Goal: Obtain resource: Download file/media

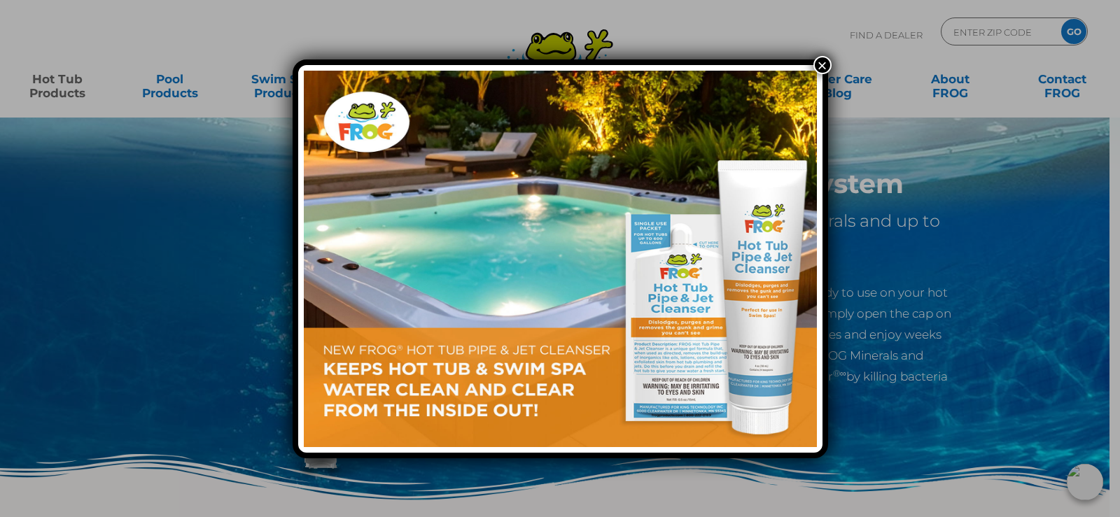
click at [1004, 213] on div "×" at bounding box center [560, 258] width 1120 height 517
click at [826, 61] on button "×" at bounding box center [822, 65] width 18 height 18
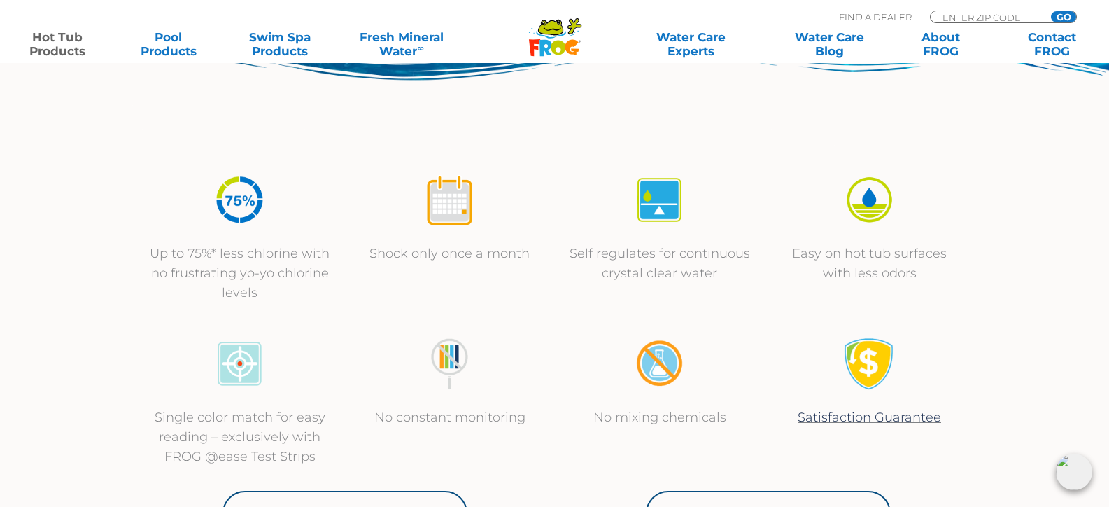
scroll to position [630, 0]
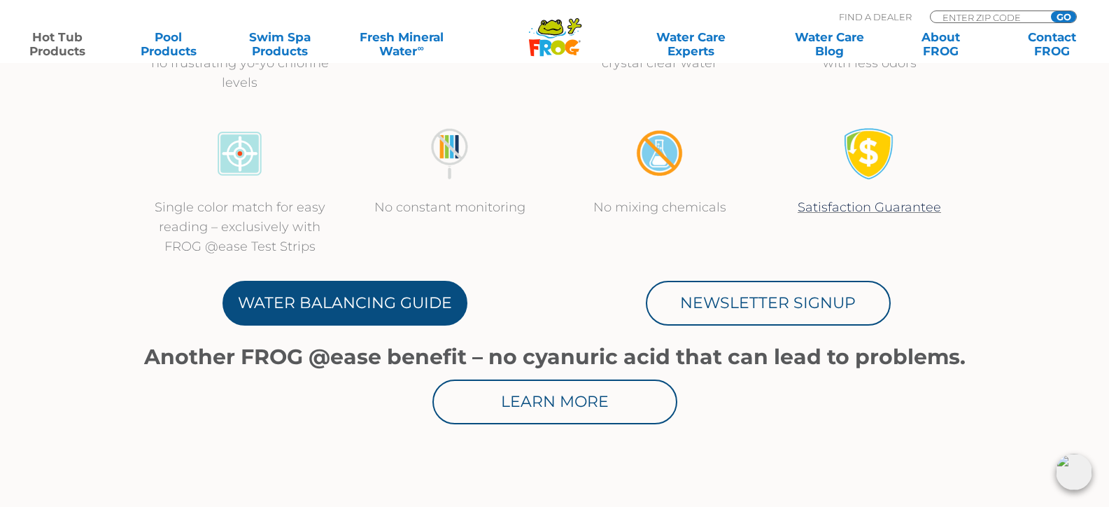
click at [433, 309] on link "Water Balancing Guide" at bounding box center [345, 303] width 245 height 45
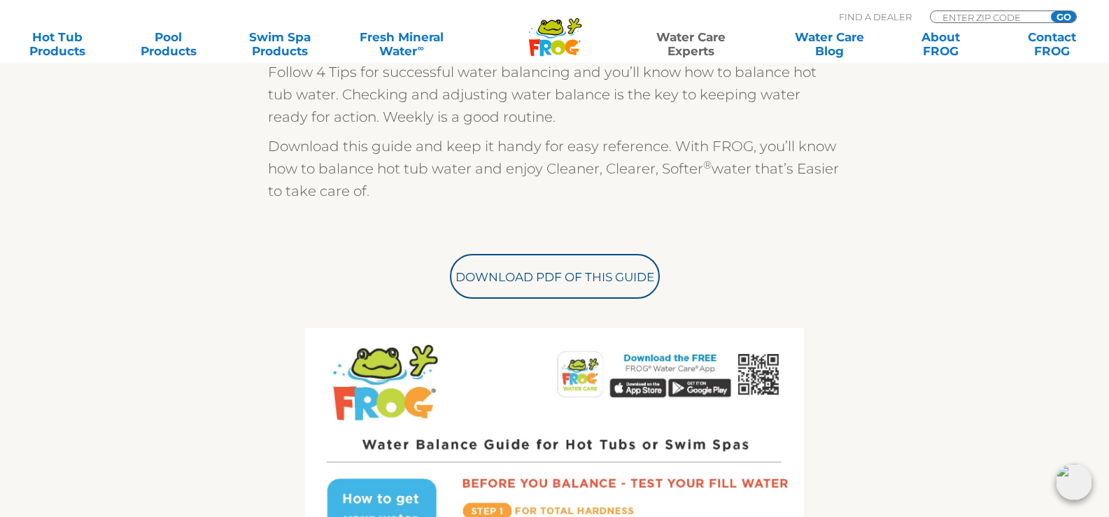
scroll to position [560, 0]
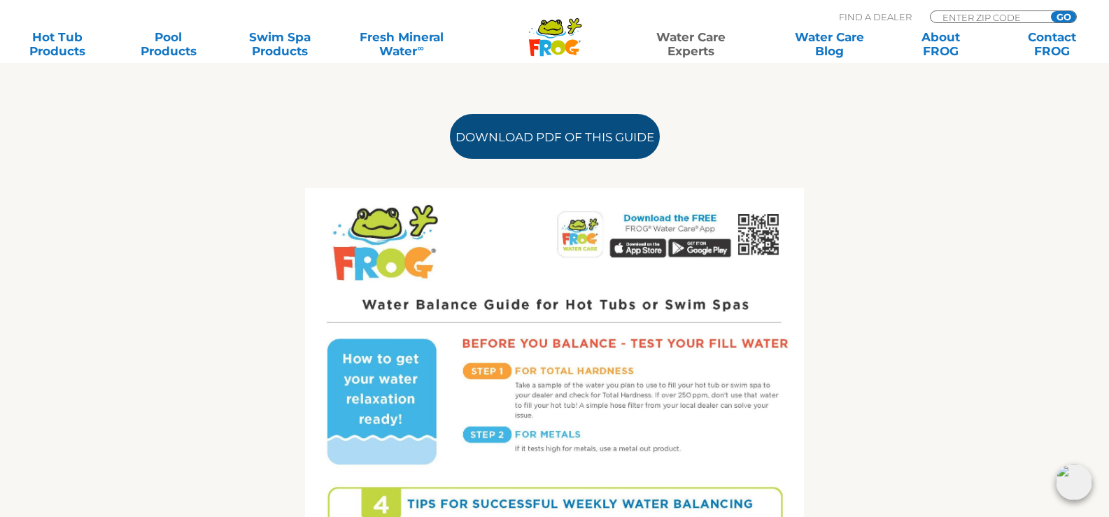
click at [547, 135] on link "Download PDF of this Guide" at bounding box center [555, 136] width 210 height 45
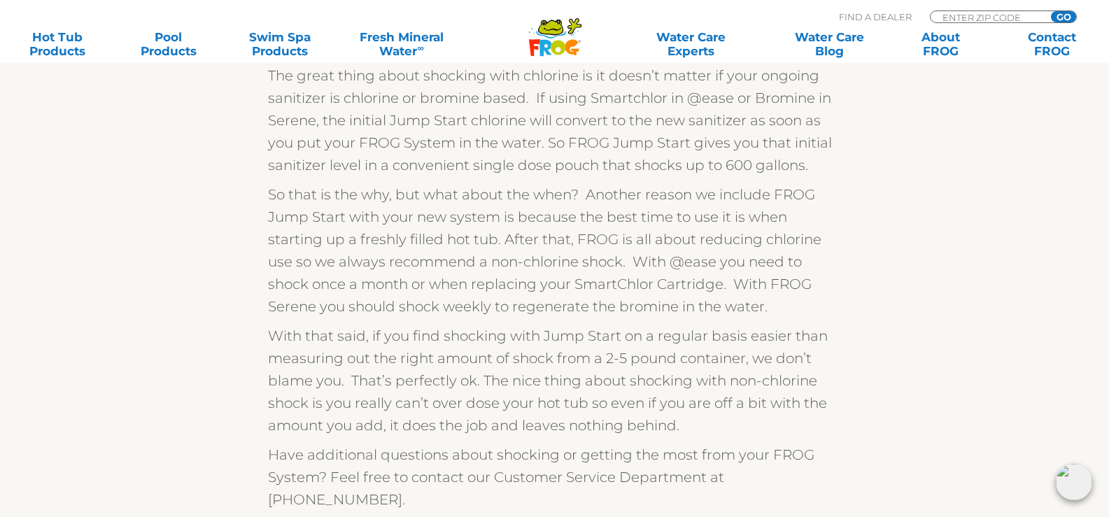
scroll to position [490, 0]
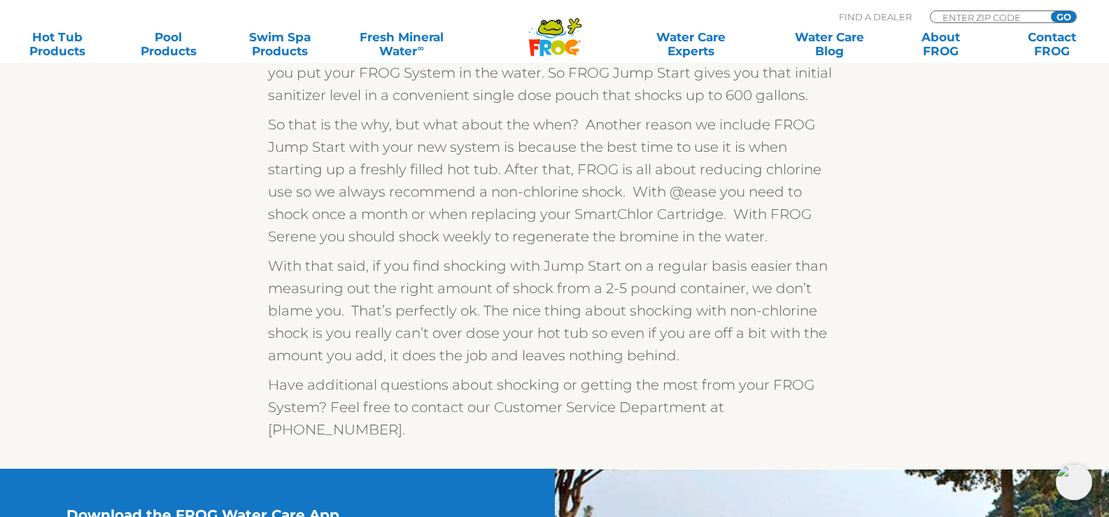
click at [885, 195] on div "If you have purchased a FROG @ease or FROG Serene product, it came with a packe…" at bounding box center [555, 149] width 861 height 640
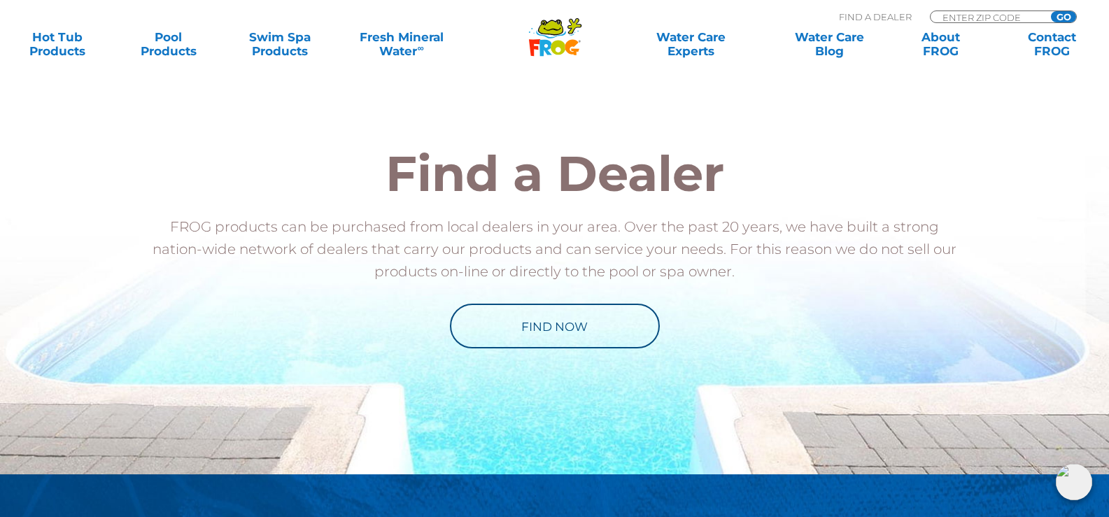
scroll to position [1680, 0]
